Goal: Complete application form: Complete application form

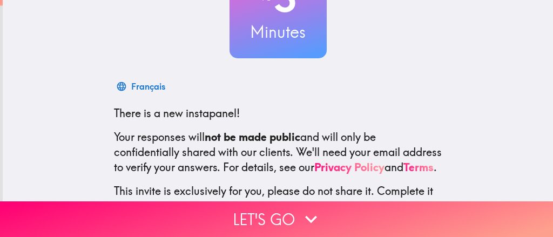
scroll to position [201, 0]
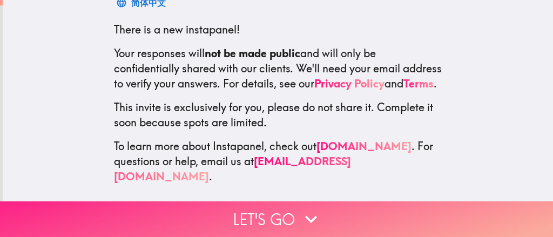
click at [258, 206] on button "Let's go" at bounding box center [276, 219] width 553 height 36
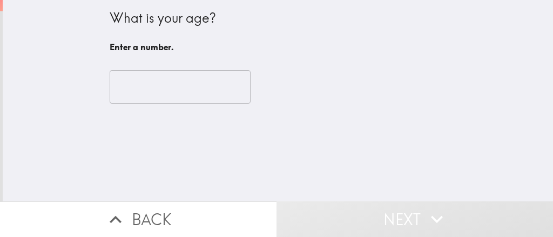
click at [152, 89] on input "number" at bounding box center [180, 86] width 141 height 33
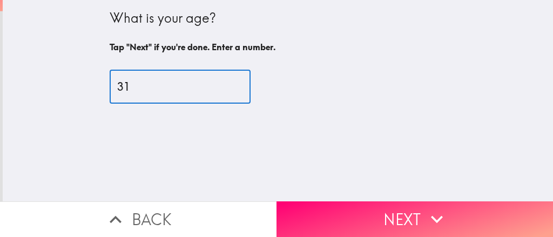
type input "3"
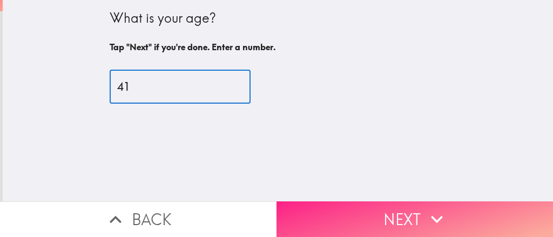
type input "41"
click at [340, 201] on button "Next" at bounding box center [414, 219] width 276 height 36
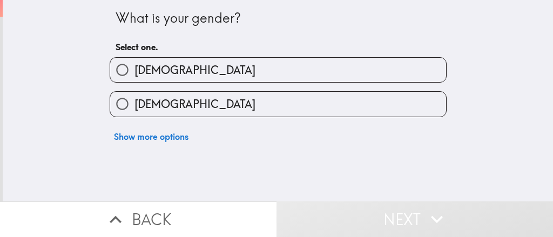
click at [234, 93] on label "[DEMOGRAPHIC_DATA]" at bounding box center [278, 104] width 336 height 24
click at [134, 93] on input "[DEMOGRAPHIC_DATA]" at bounding box center [122, 104] width 24 height 24
radio input "true"
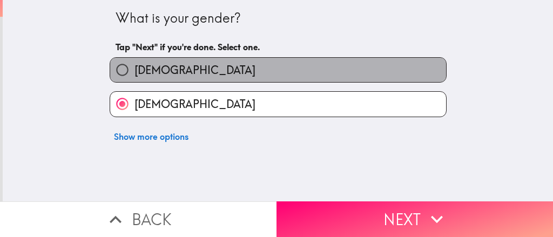
click at [240, 76] on label "[DEMOGRAPHIC_DATA]" at bounding box center [278, 70] width 336 height 24
click at [134, 76] on input "[DEMOGRAPHIC_DATA]" at bounding box center [122, 70] width 24 height 24
radio input "true"
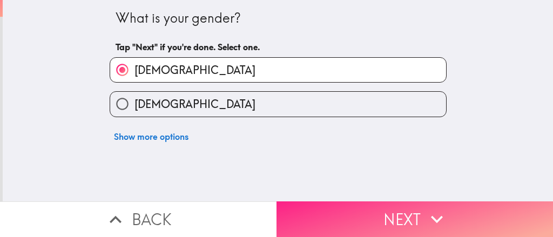
click at [330, 201] on button "Next" at bounding box center [414, 219] width 276 height 36
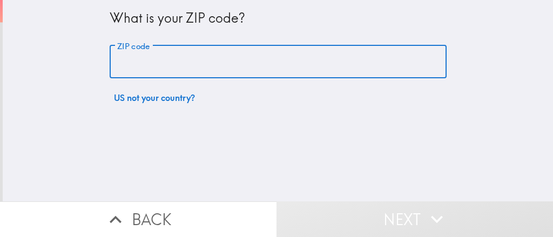
click at [234, 62] on input "ZIP code" at bounding box center [278, 61] width 337 height 33
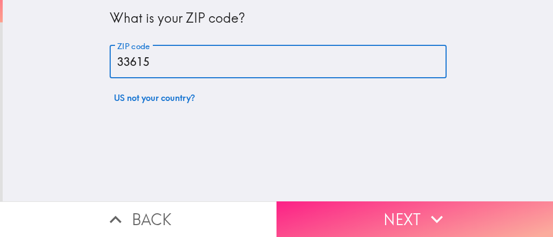
type input "33615"
click at [317, 201] on button "Next" at bounding box center [414, 219] width 276 height 36
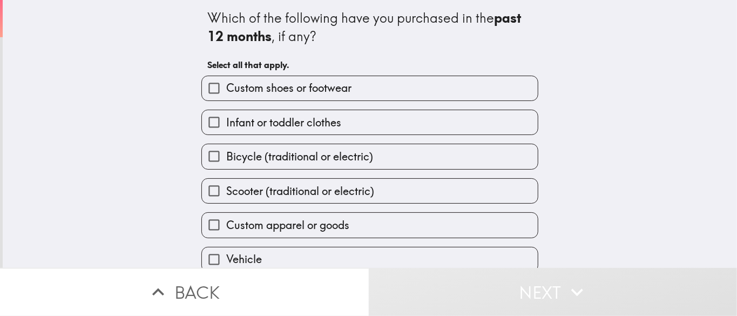
click at [315, 80] on label "Custom shoes or footwear" at bounding box center [370, 88] width 336 height 24
click at [226, 80] on input "Custom shoes or footwear" at bounding box center [214, 88] width 24 height 24
checkbox input "true"
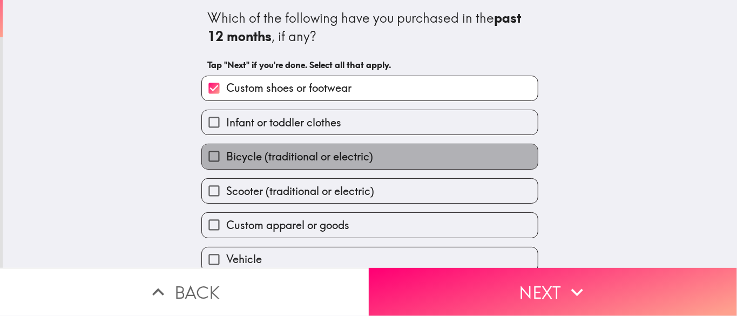
click at [322, 154] on span "Bicycle (traditional or electric)" at bounding box center [299, 156] width 147 height 15
click at [226, 154] on input "Bicycle (traditional or electric)" at bounding box center [214, 156] width 24 height 24
checkbox input "true"
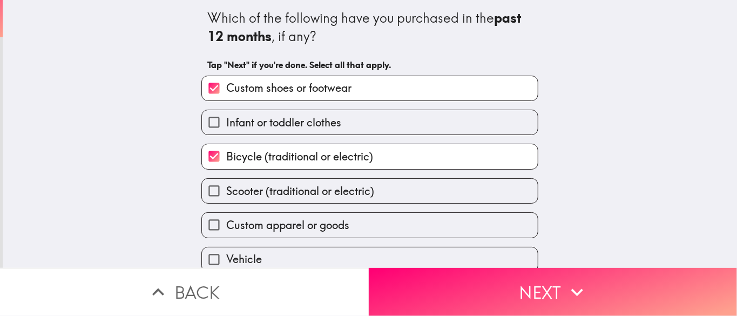
scroll to position [72, 0]
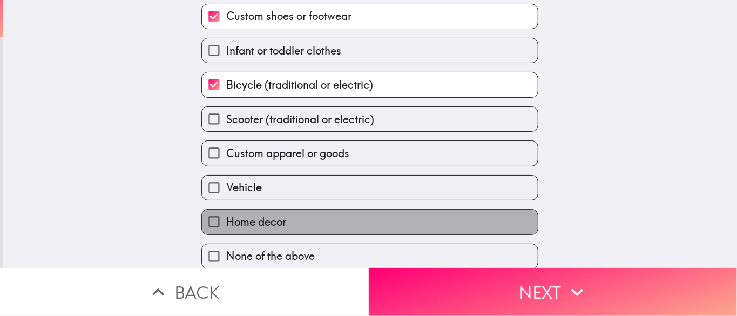
click at [310, 221] on label "Home decor" at bounding box center [370, 222] width 336 height 24
click at [226, 221] on input "Home decor" at bounding box center [214, 222] width 24 height 24
checkbox input "true"
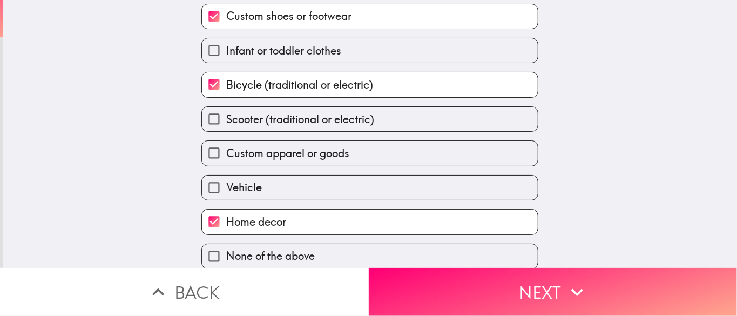
scroll to position [0, 0]
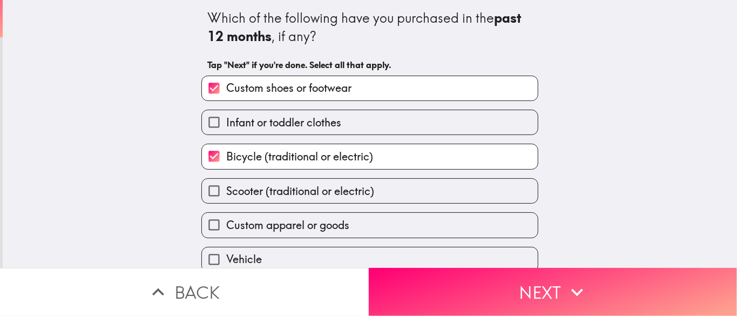
click at [314, 156] on span "Bicycle (traditional or electric)" at bounding box center [299, 156] width 147 height 15
click at [226, 156] on input "Bicycle (traditional or electric)" at bounding box center [214, 156] width 24 height 24
checkbox input "false"
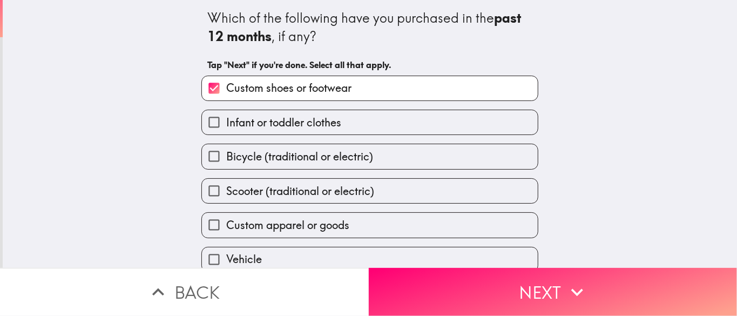
click at [355, 137] on div "Bicycle (traditional or electric)" at bounding box center [366, 152] width 346 height 34
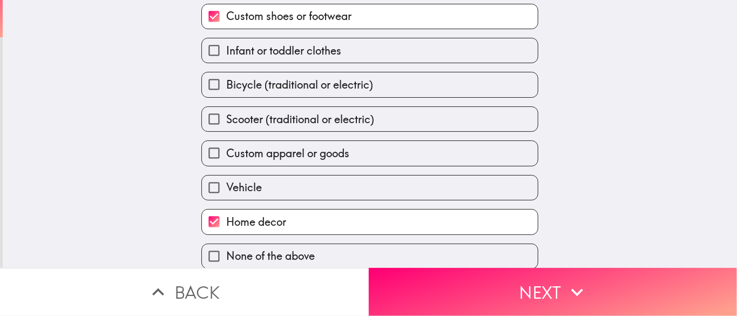
scroll to position [87, 0]
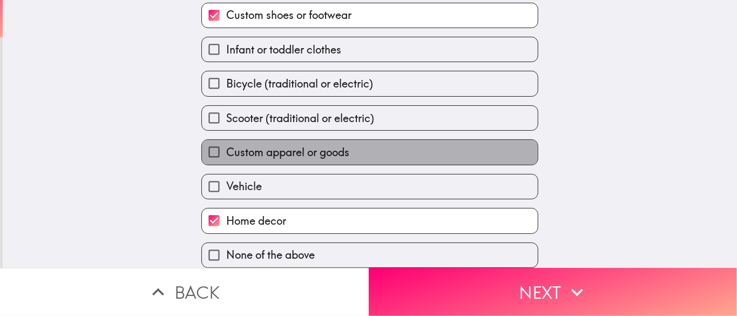
click at [318, 145] on span "Custom apparel or goods" at bounding box center [287, 152] width 123 height 15
click at [226, 141] on input "Custom apparel or goods" at bounding box center [214, 152] width 24 height 24
checkbox input "true"
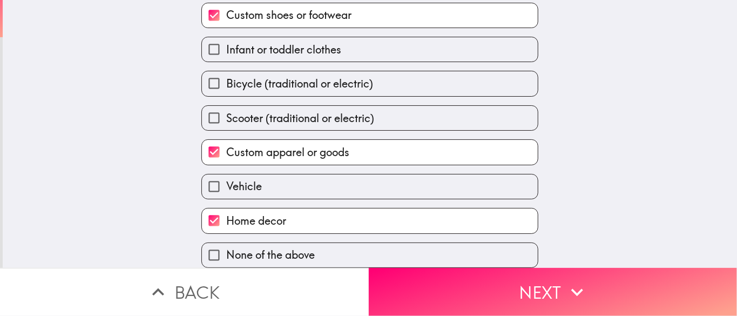
click at [335, 76] on span "Bicycle (traditional or electric)" at bounding box center [299, 83] width 147 height 15
click at [226, 71] on input "Bicycle (traditional or electric)" at bounding box center [214, 83] width 24 height 24
checkbox input "true"
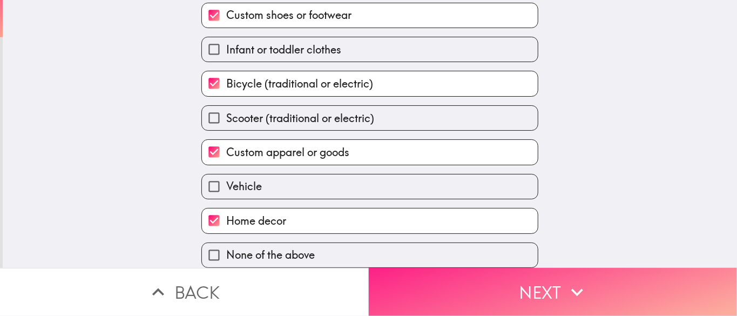
click at [458, 237] on button "Next" at bounding box center [553, 292] width 369 height 48
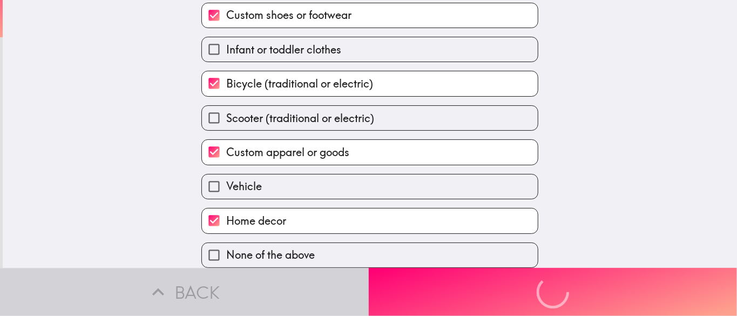
scroll to position [0, 0]
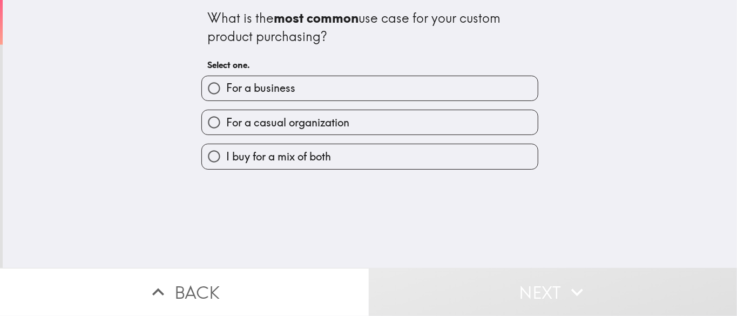
click at [311, 154] on span "I buy for a mix of both" at bounding box center [278, 156] width 105 height 15
click at [226, 154] on input "I buy for a mix of both" at bounding box center [214, 156] width 24 height 24
radio input "true"
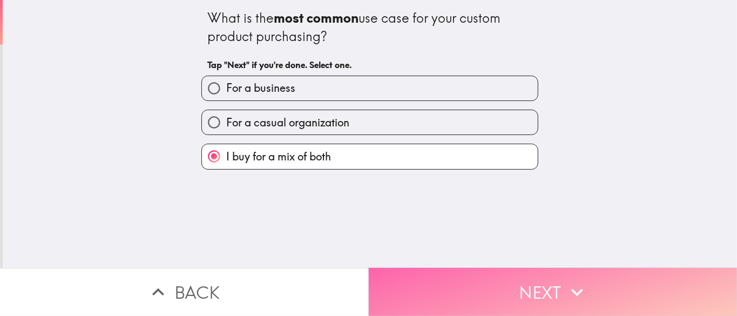
click at [447, 237] on button "Next" at bounding box center [553, 292] width 369 height 48
